Goal: Information Seeking & Learning: Understand process/instructions

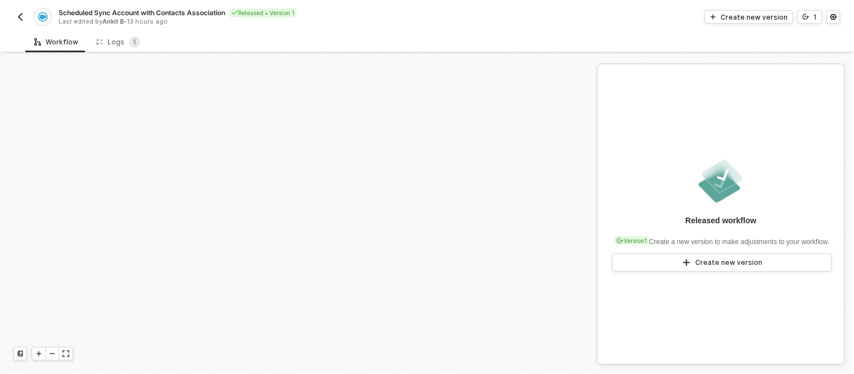
scroll to position [375, 0]
click at [120, 44] on div "Logs 1" at bounding box center [118, 42] width 44 height 11
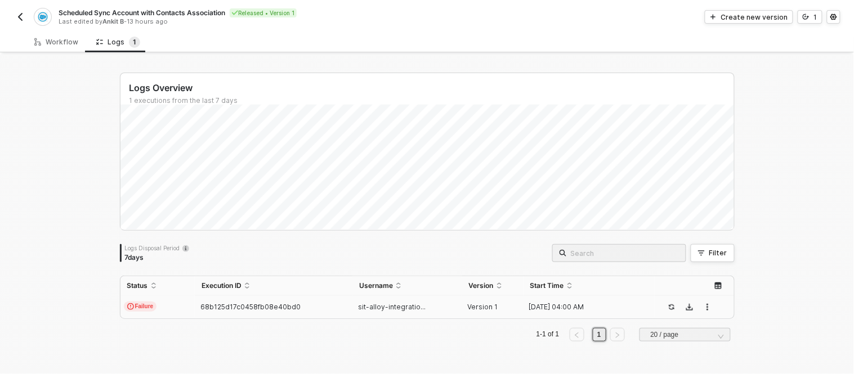
click at [320, 313] on td "68b125d17c0458fb08e40bd0" at bounding box center [274, 307] width 158 height 23
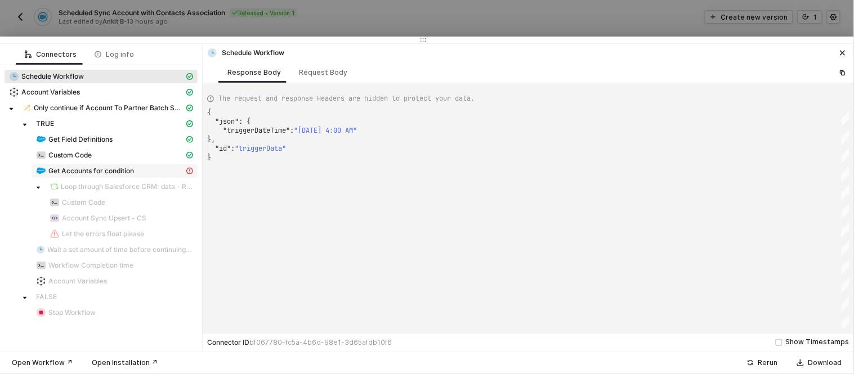
click at [82, 169] on span "Get Accounts for condition" at bounding box center [91, 171] width 86 height 9
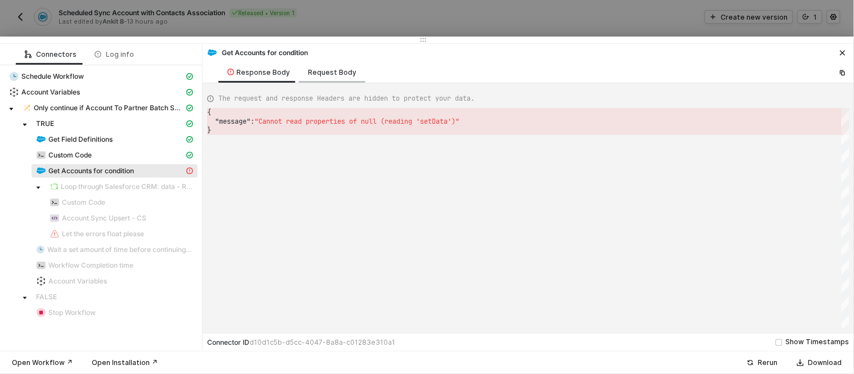
click at [317, 72] on div "Request Body" at bounding box center [332, 72] width 48 height 9
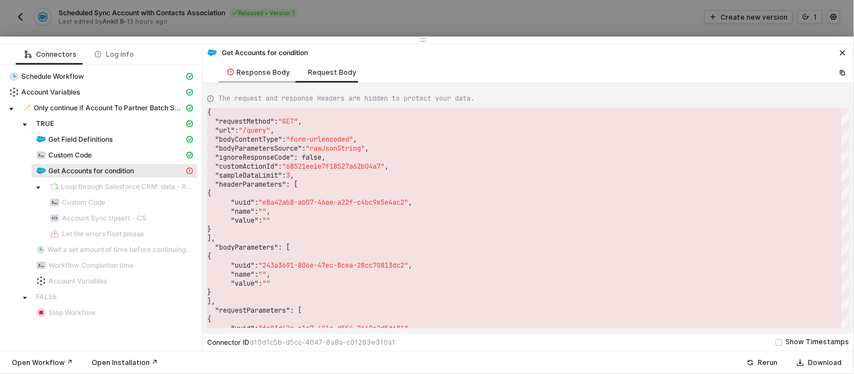
click at [284, 70] on div "Response Body" at bounding box center [258, 72] width 62 height 9
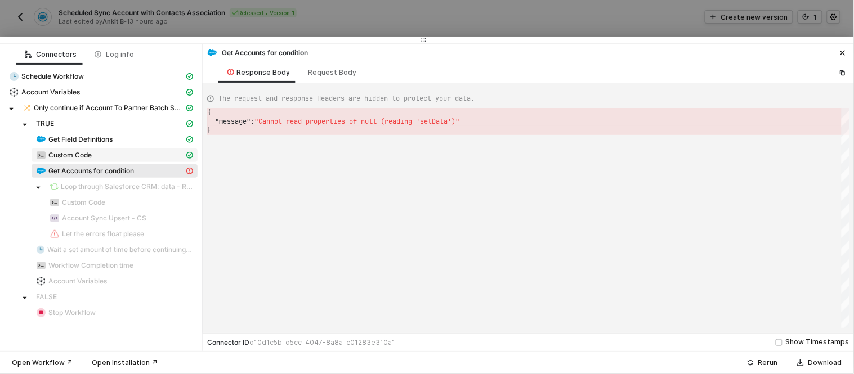
click at [79, 151] on span "Custom Code" at bounding box center [69, 155] width 43 height 9
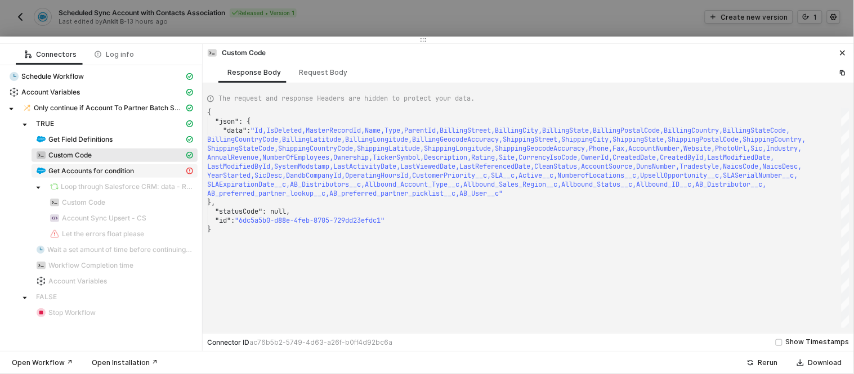
click at [77, 176] on div "Get Accounts for condition" at bounding box center [110, 171] width 148 height 10
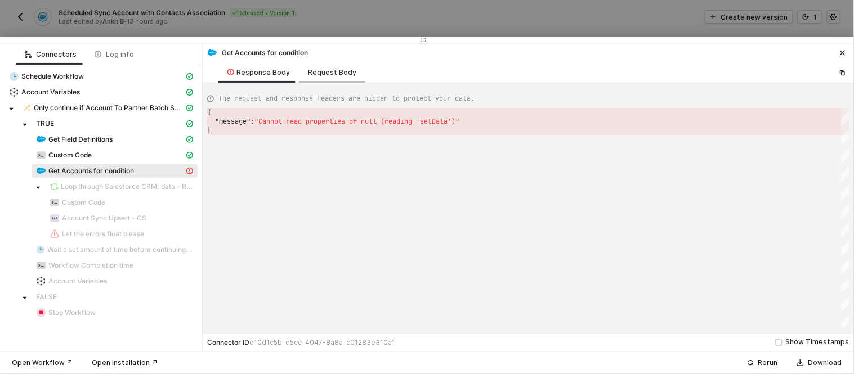
click at [333, 69] on div "Request Body" at bounding box center [332, 72] width 48 height 9
type textarea "{ "requestMethod": "GET", "url": "/query", "bodyContentType": "form-urlencoded"…"
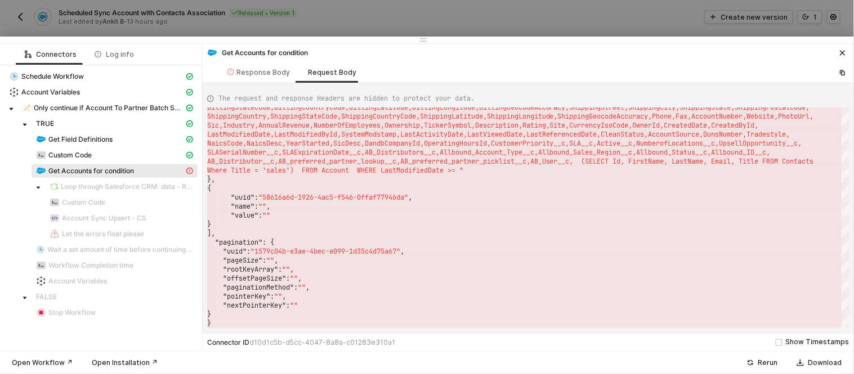
click at [255, 33] on div at bounding box center [427, 187] width 854 height 374
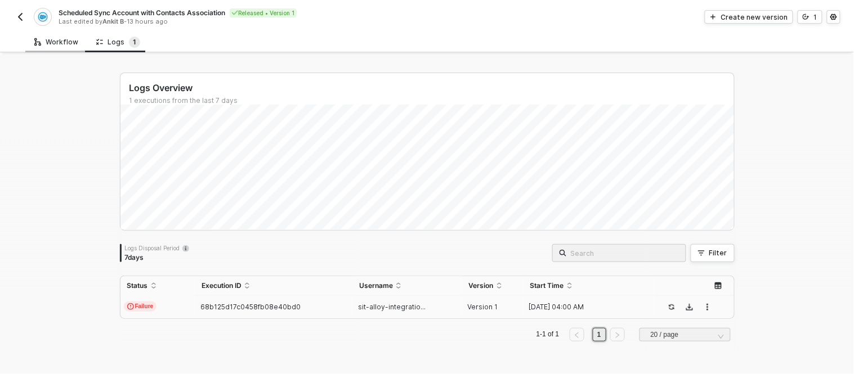
click at [48, 32] on div "Workflow" at bounding box center [56, 42] width 62 height 21
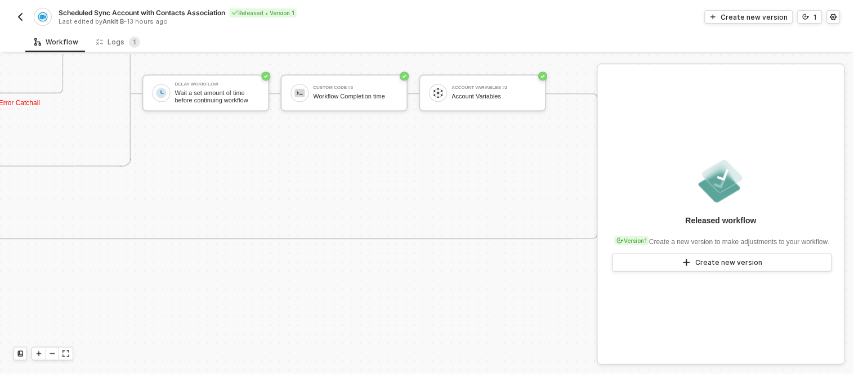
scroll to position [639, 1590]
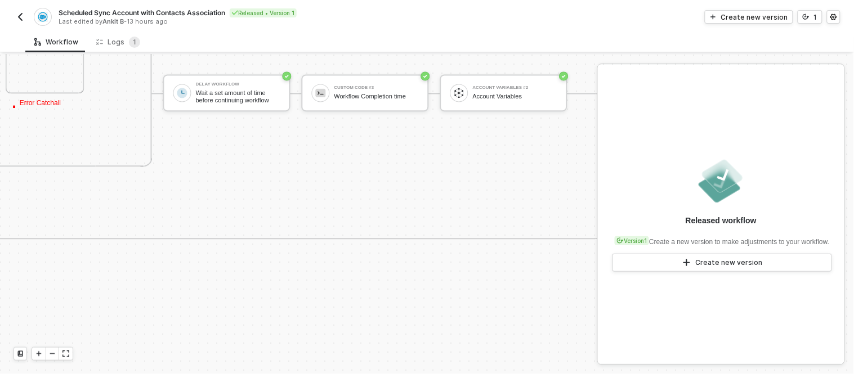
scroll to position [639, 1545]
click at [113, 40] on div "Logs 1" at bounding box center [118, 42] width 44 height 11
